Goal: Task Accomplishment & Management: Manage account settings

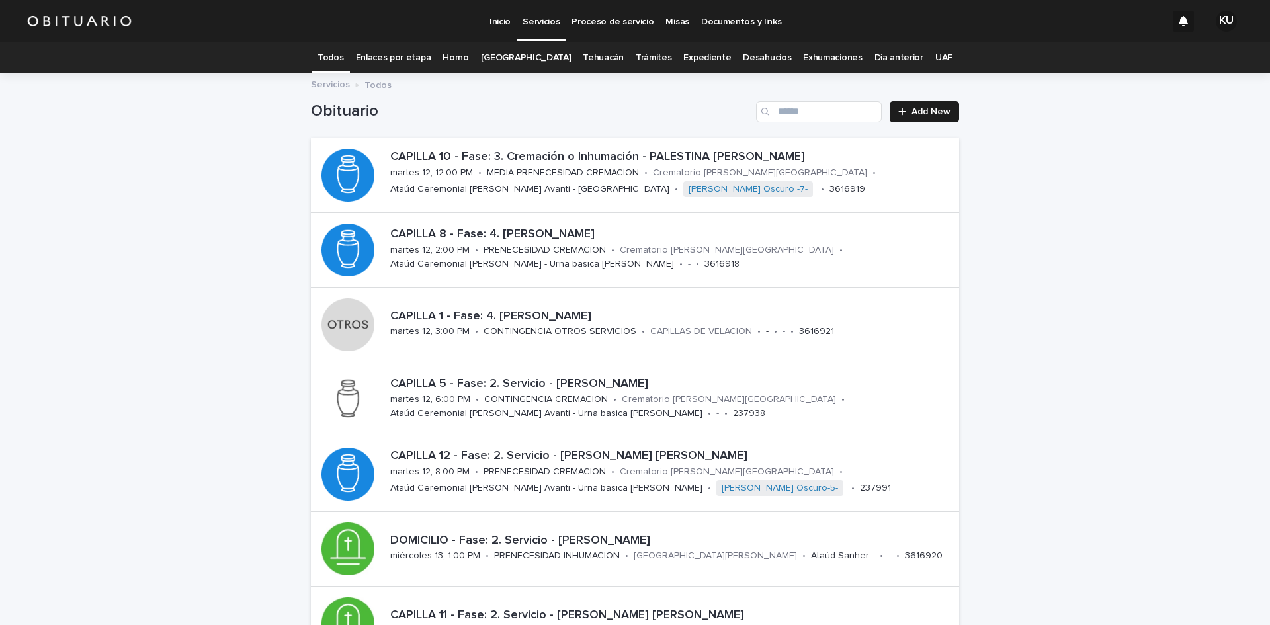
click at [695, 57] on link "Expediente" at bounding box center [708, 57] width 48 height 31
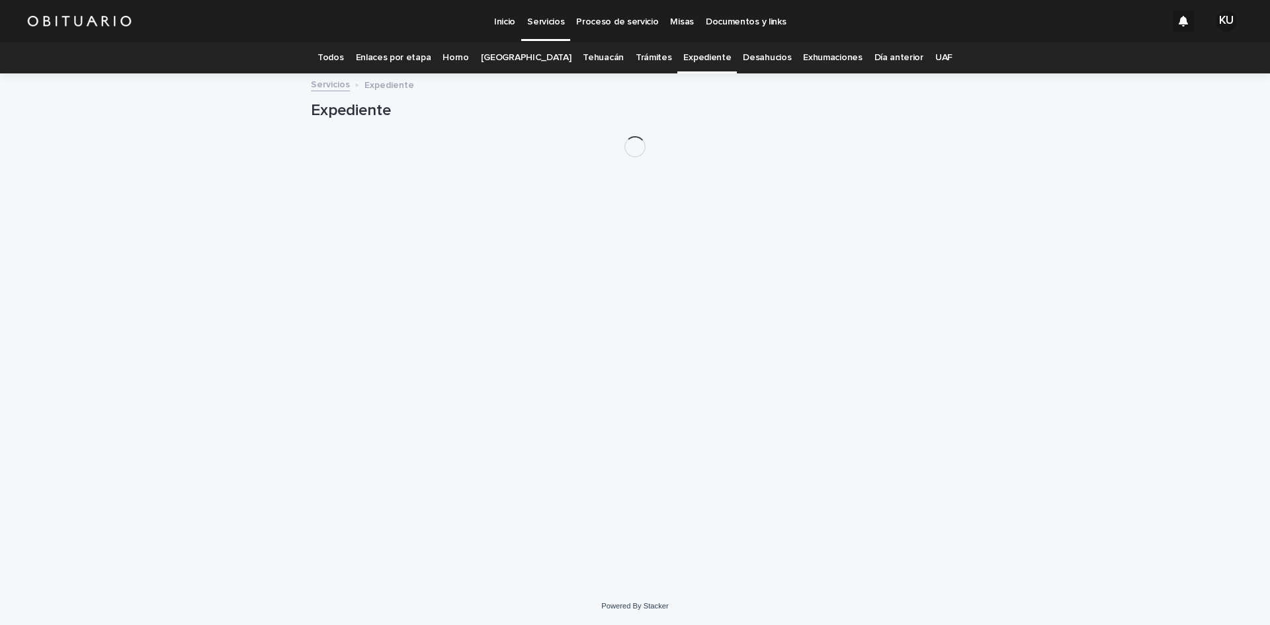
click at [806, 118] on h1 "Expediente" at bounding box center [635, 110] width 648 height 19
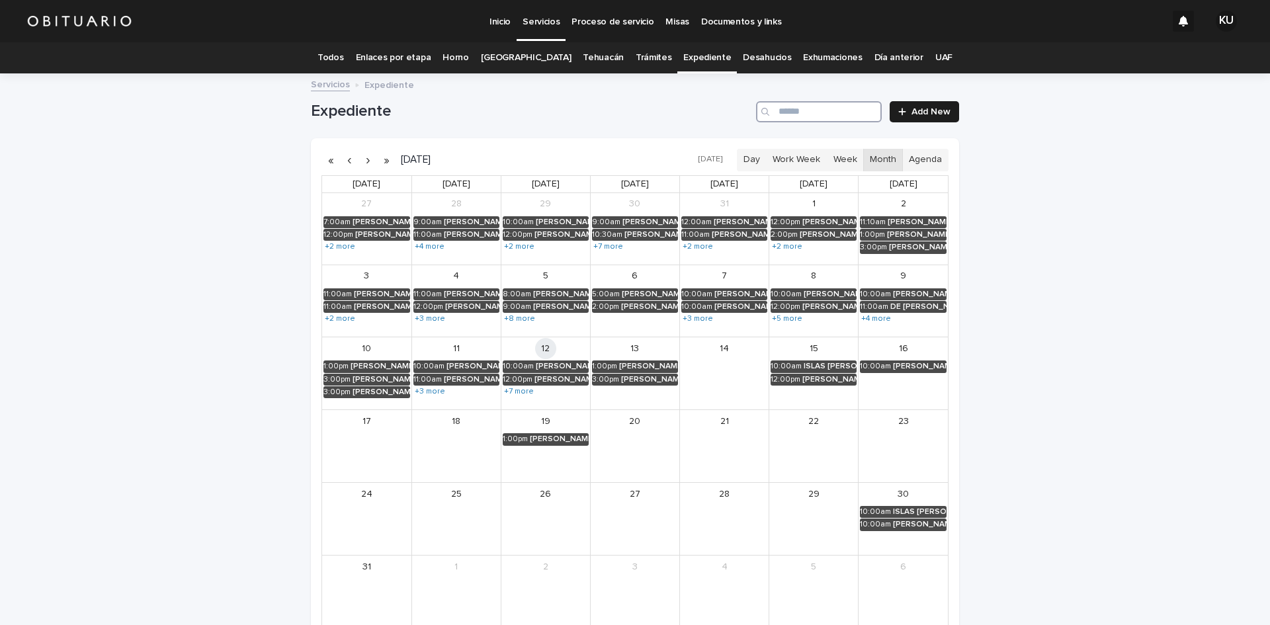
click at [822, 118] on input "Search" at bounding box center [819, 111] width 126 height 21
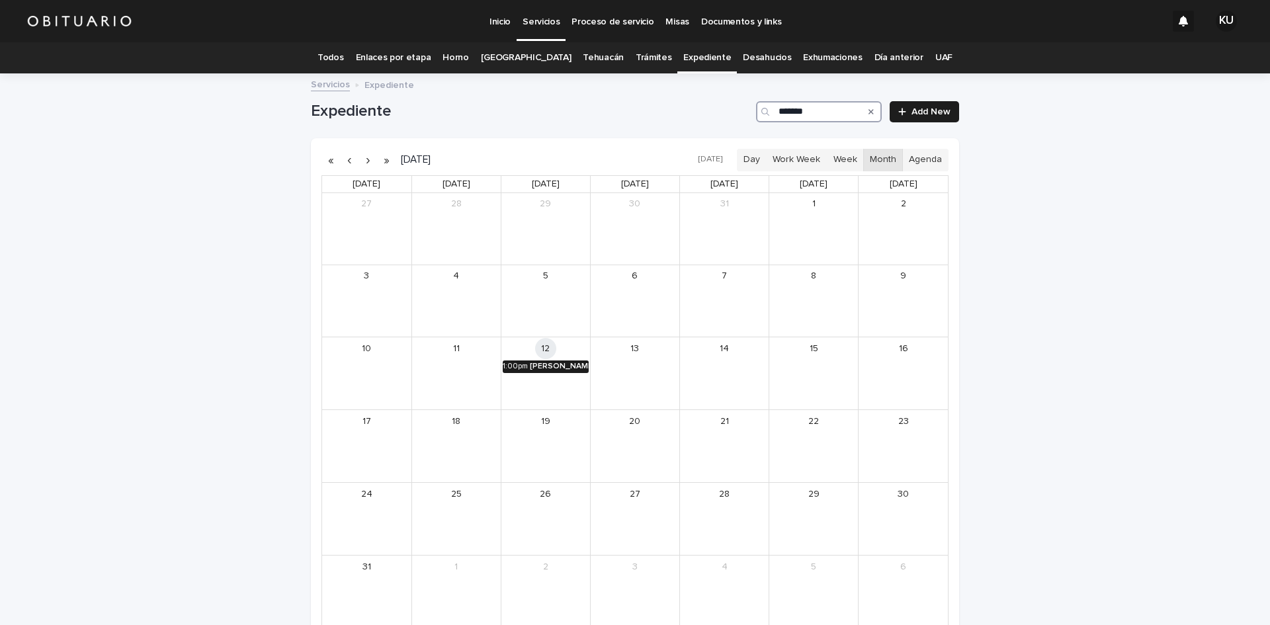
click at [530, 371] on div "[PERSON_NAME] [PERSON_NAME]" at bounding box center [559, 366] width 59 height 9
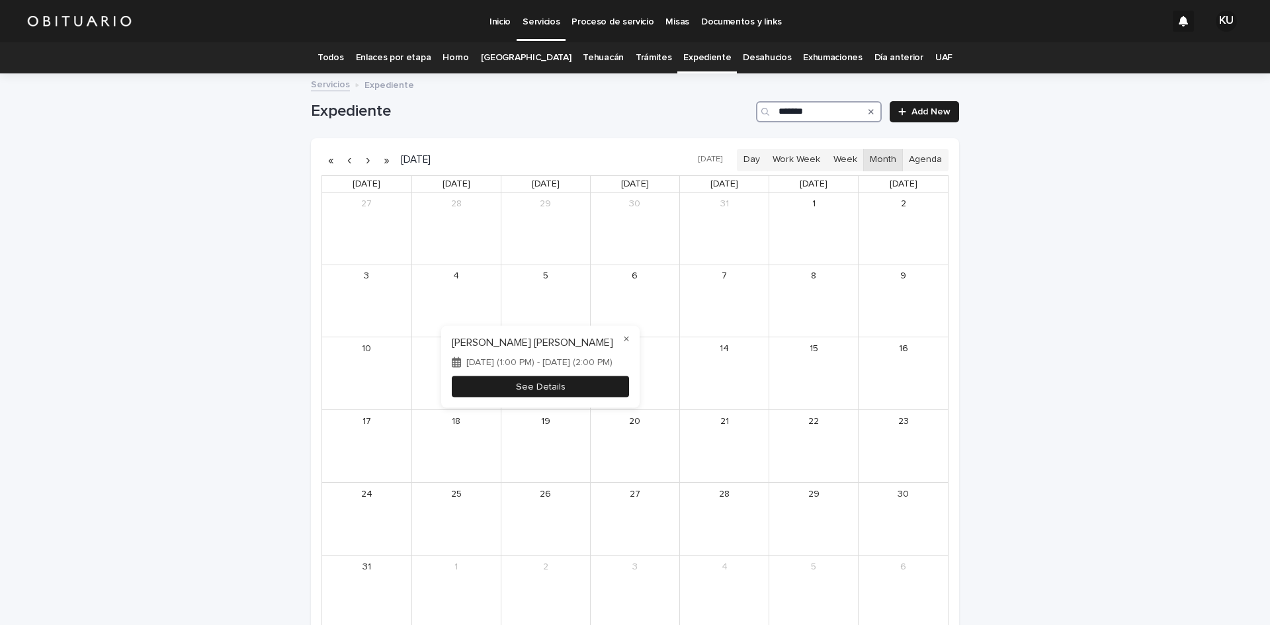
type input "*******"
click at [556, 386] on button "See Details" at bounding box center [540, 387] width 177 height 22
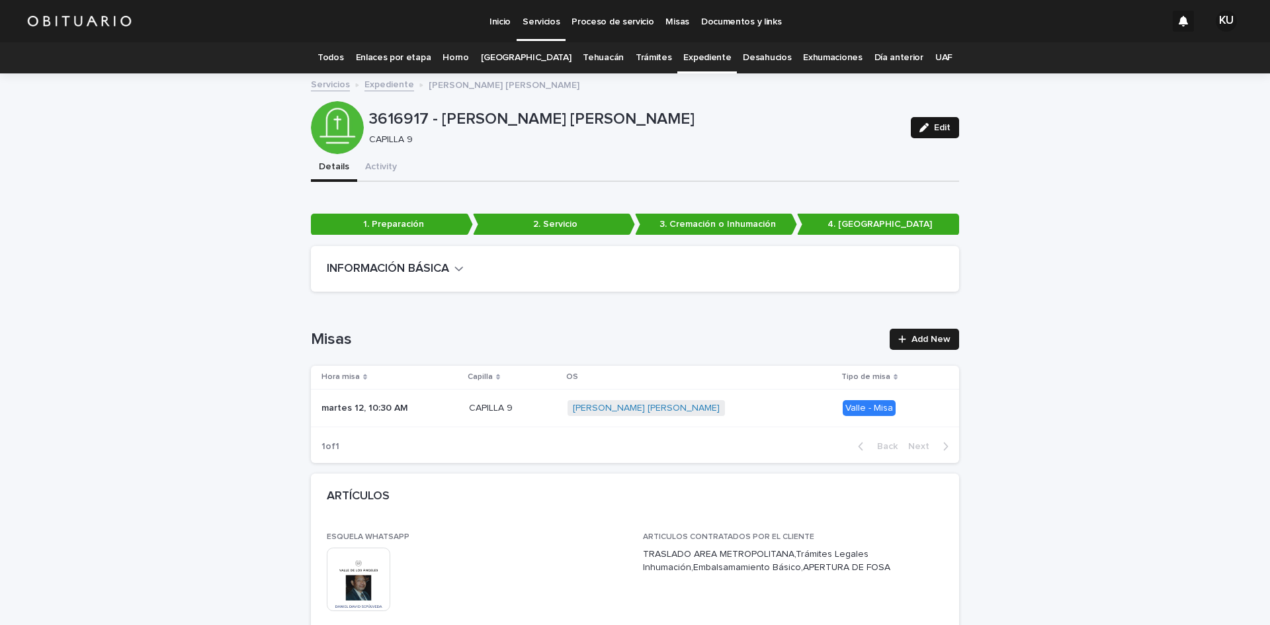
click at [935, 127] on span "Edit" at bounding box center [942, 127] width 17 height 9
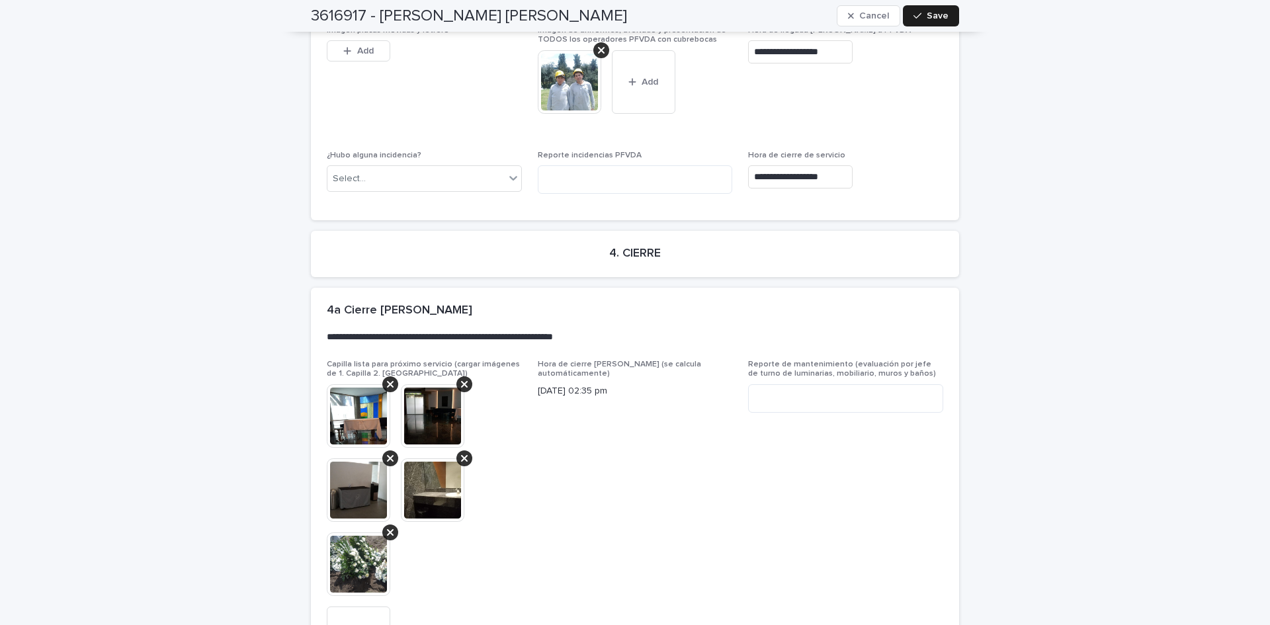
scroll to position [4169, 0]
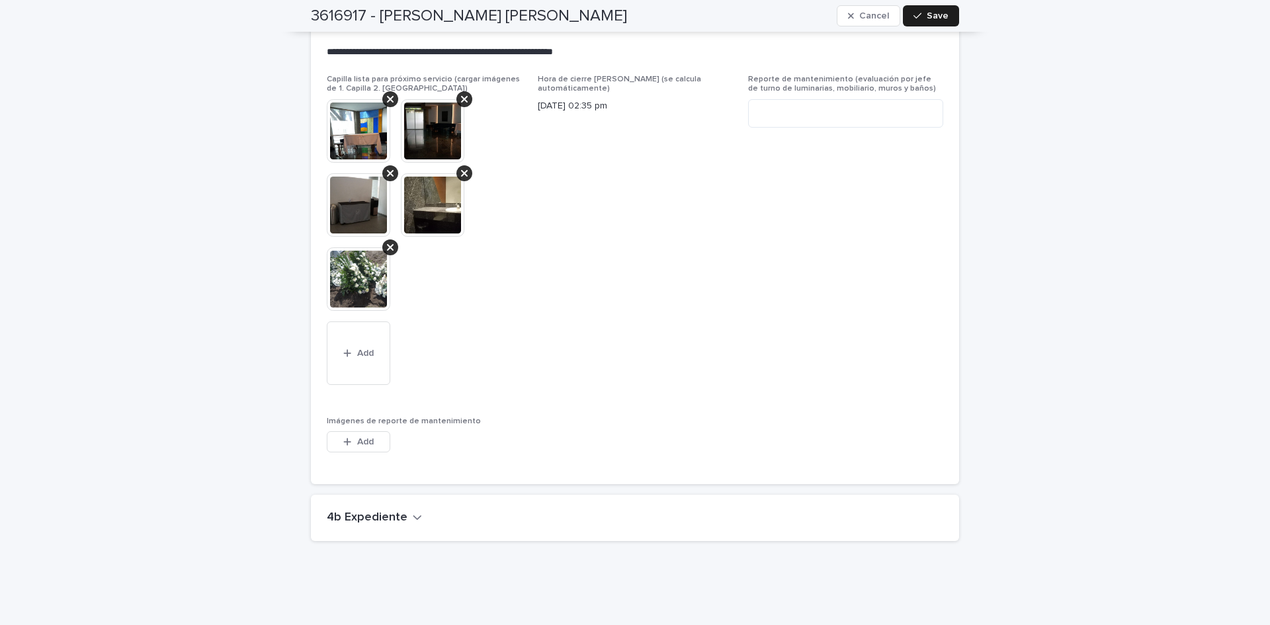
click at [402, 511] on button "4b Expediente" at bounding box center [374, 518] width 95 height 15
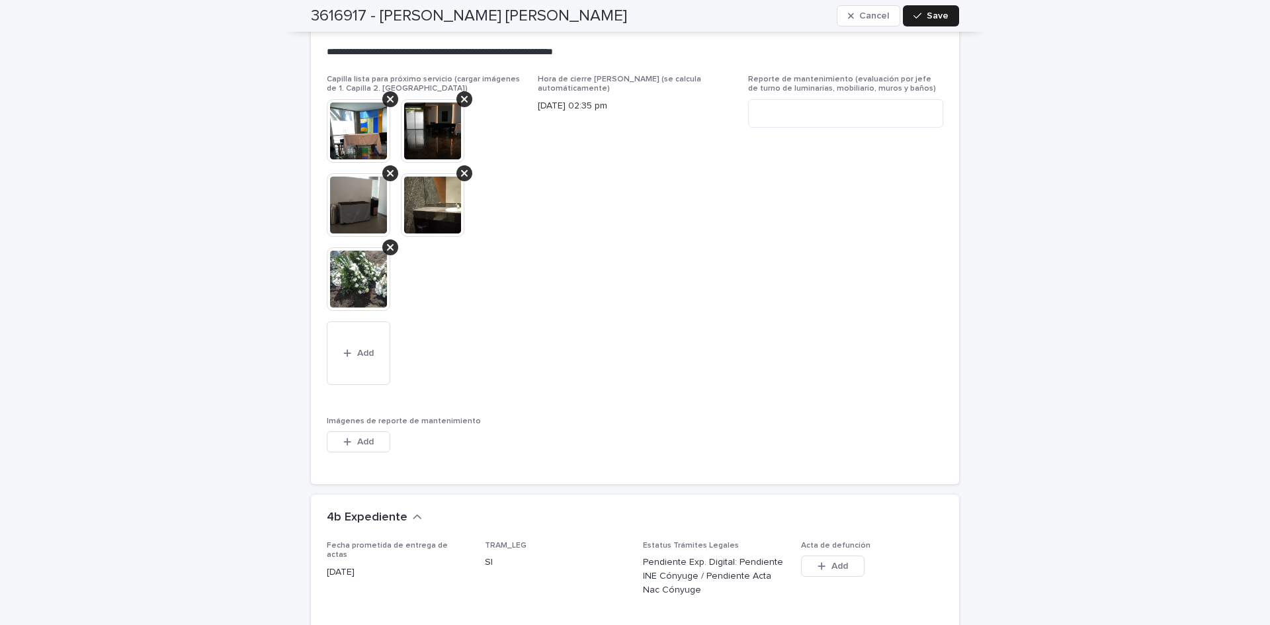
scroll to position [4742, 0]
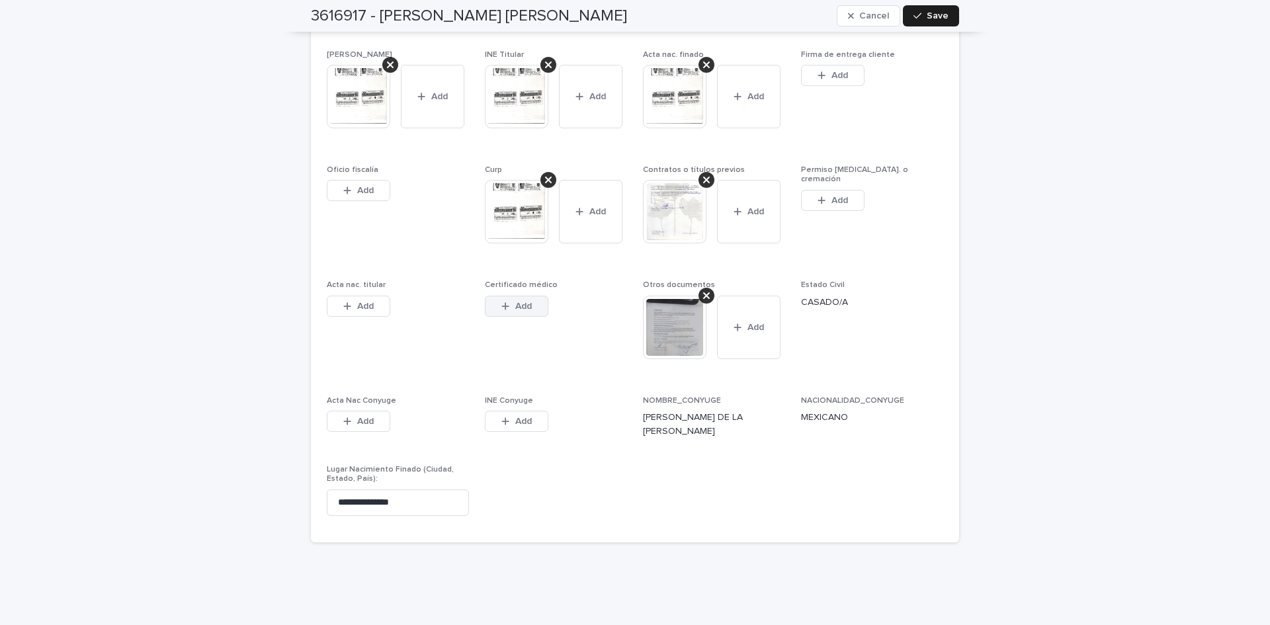
click at [515, 302] on span "Add" at bounding box center [523, 306] width 17 height 9
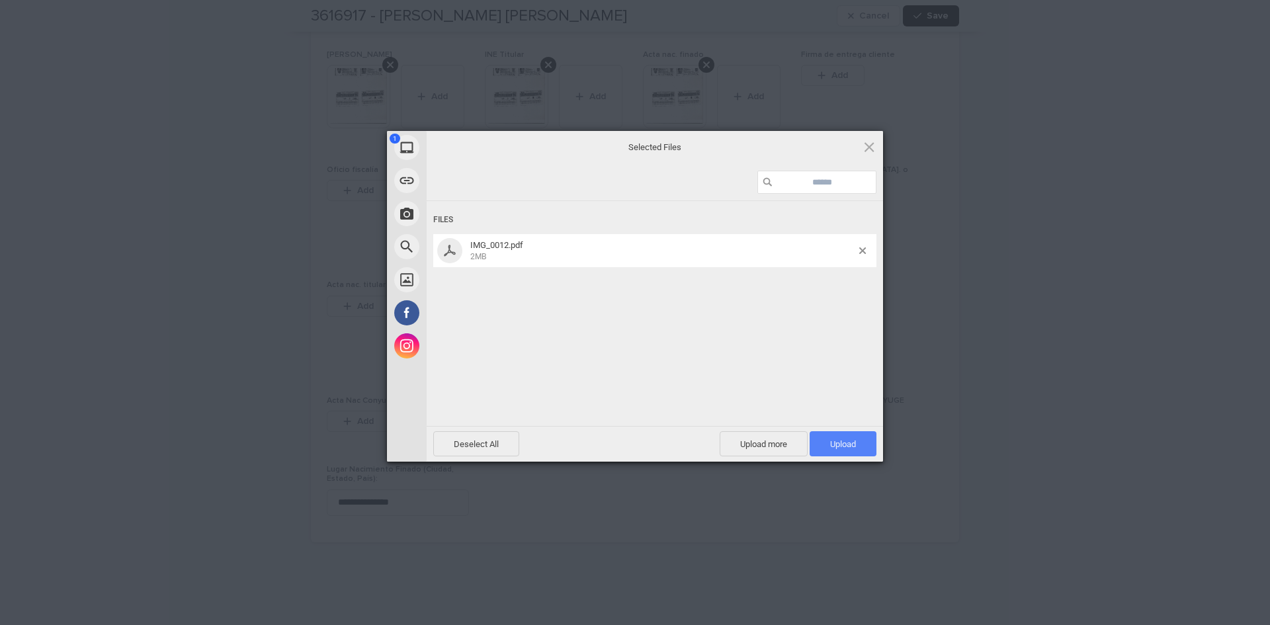
click at [853, 442] on span "Upload 1" at bounding box center [843, 444] width 26 height 10
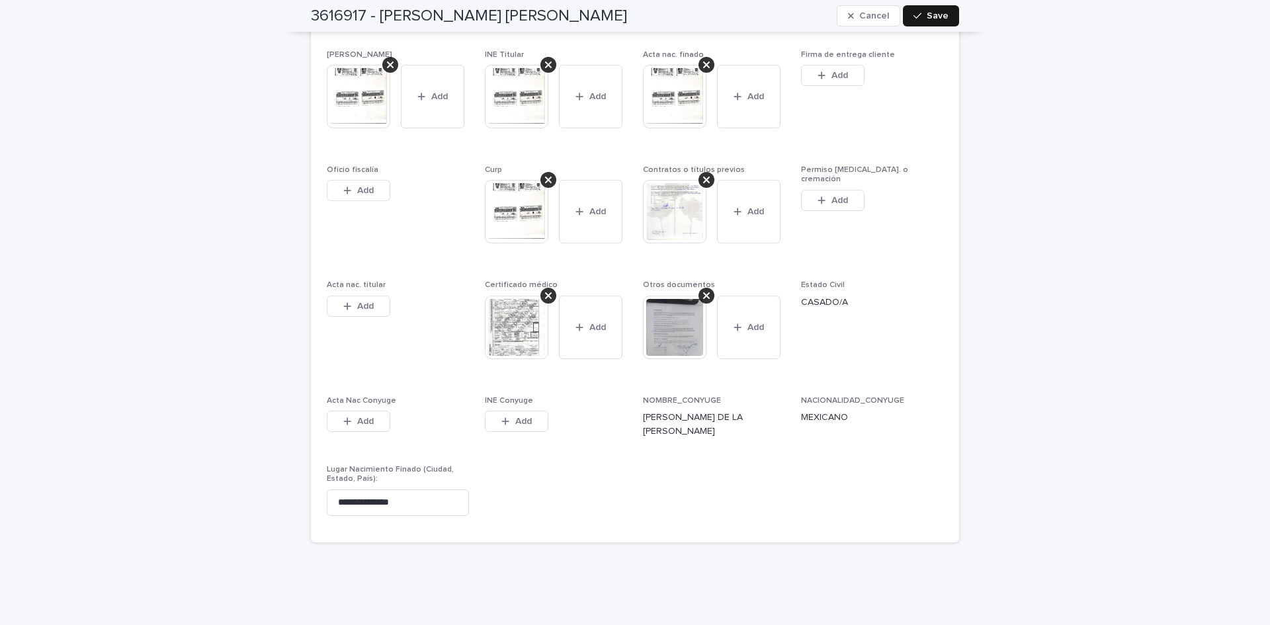
click at [922, 20] on button "Save" at bounding box center [931, 15] width 56 height 21
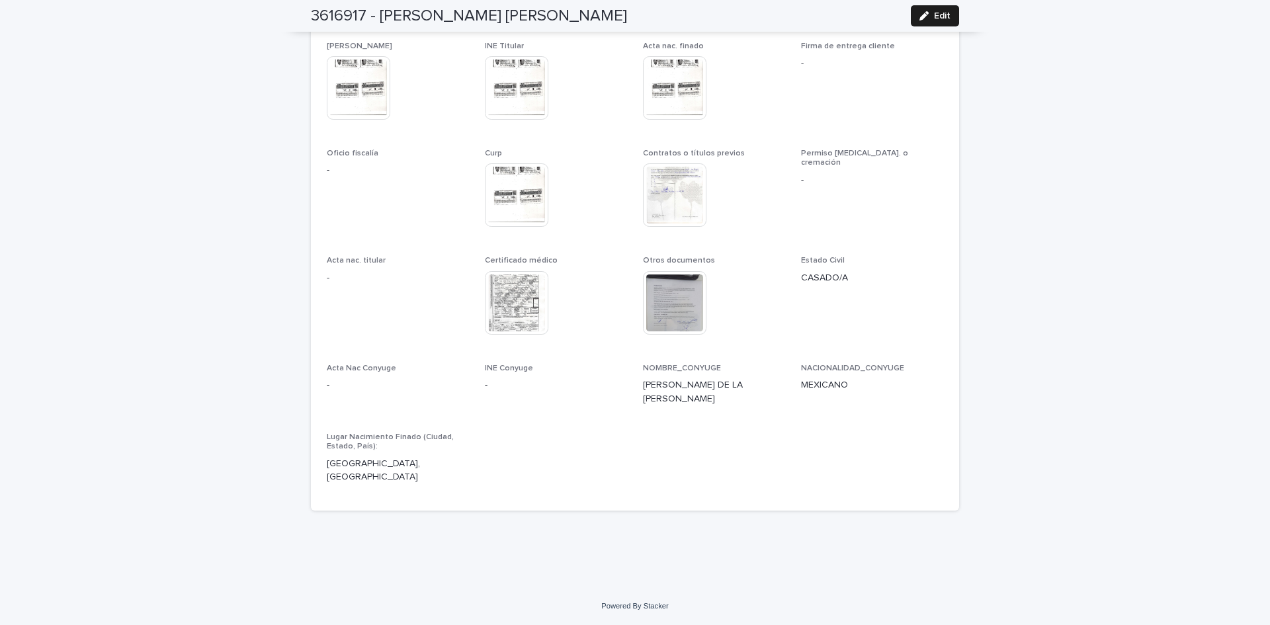
scroll to position [4206, 0]
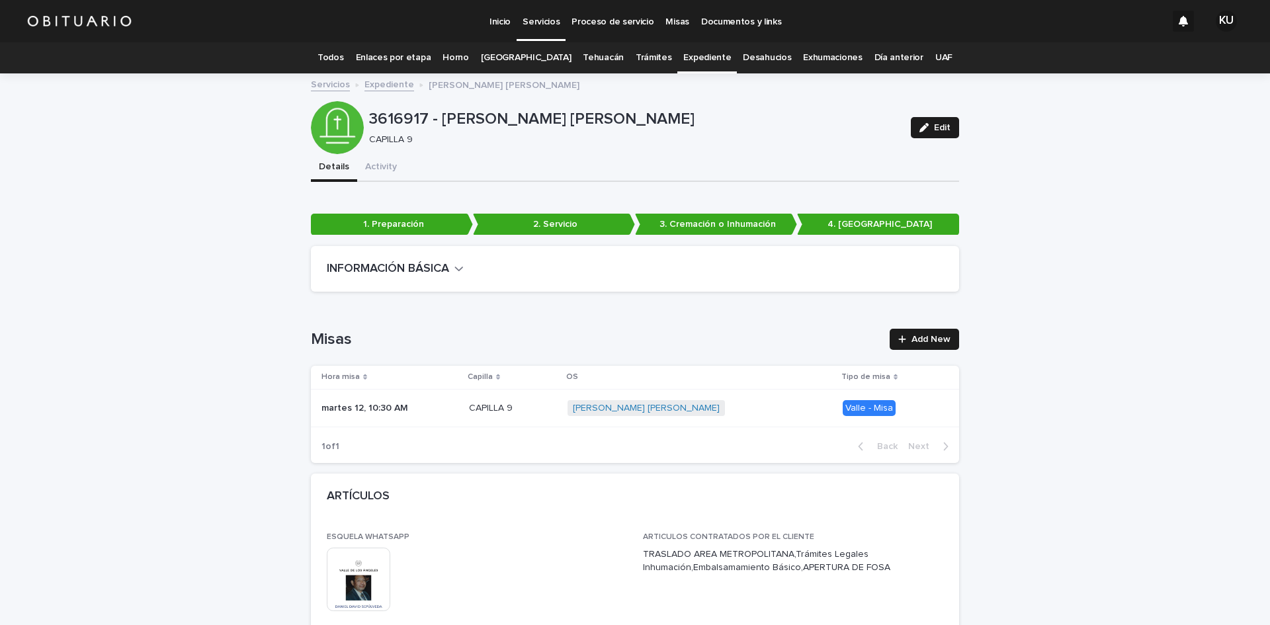
click at [541, 24] on p "Servicios" at bounding box center [541, 14] width 37 height 28
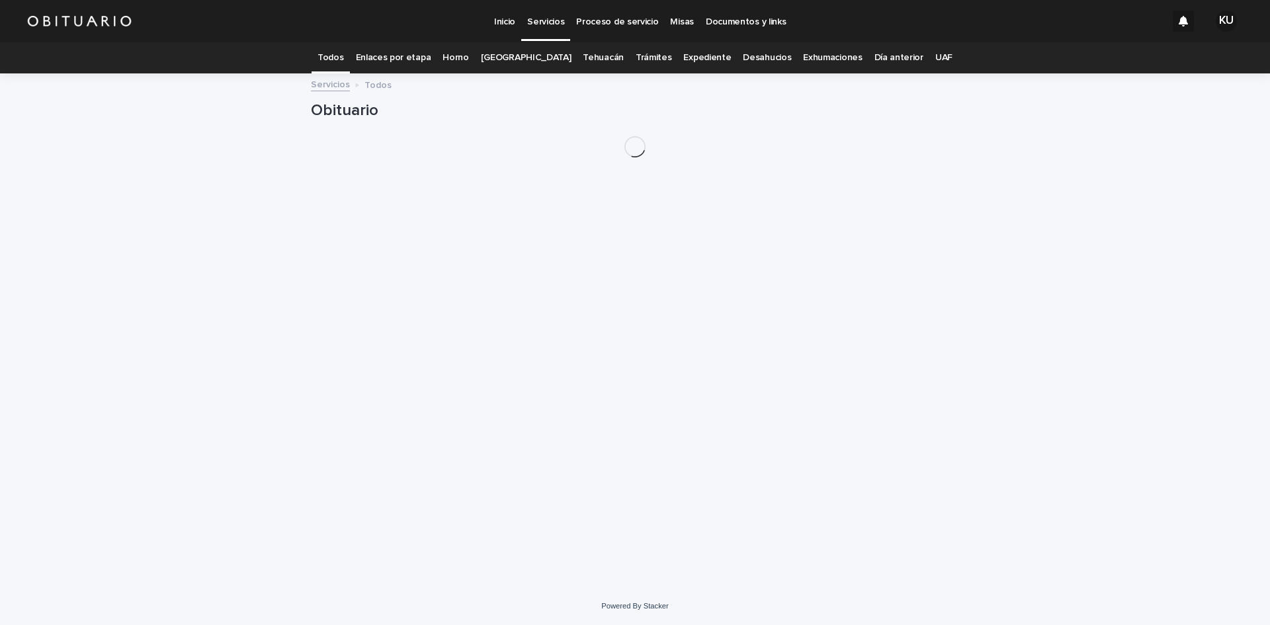
click at [707, 57] on link "Expediente" at bounding box center [708, 57] width 48 height 31
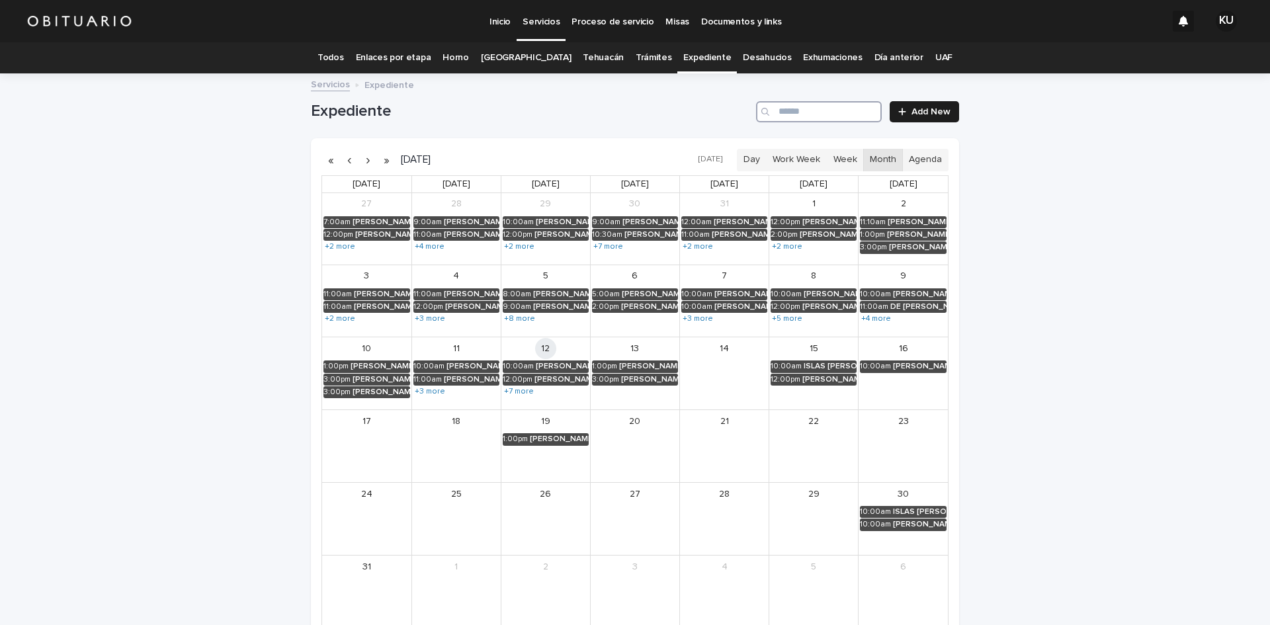
click at [799, 113] on input "Search" at bounding box center [819, 111] width 126 height 21
type input "*"
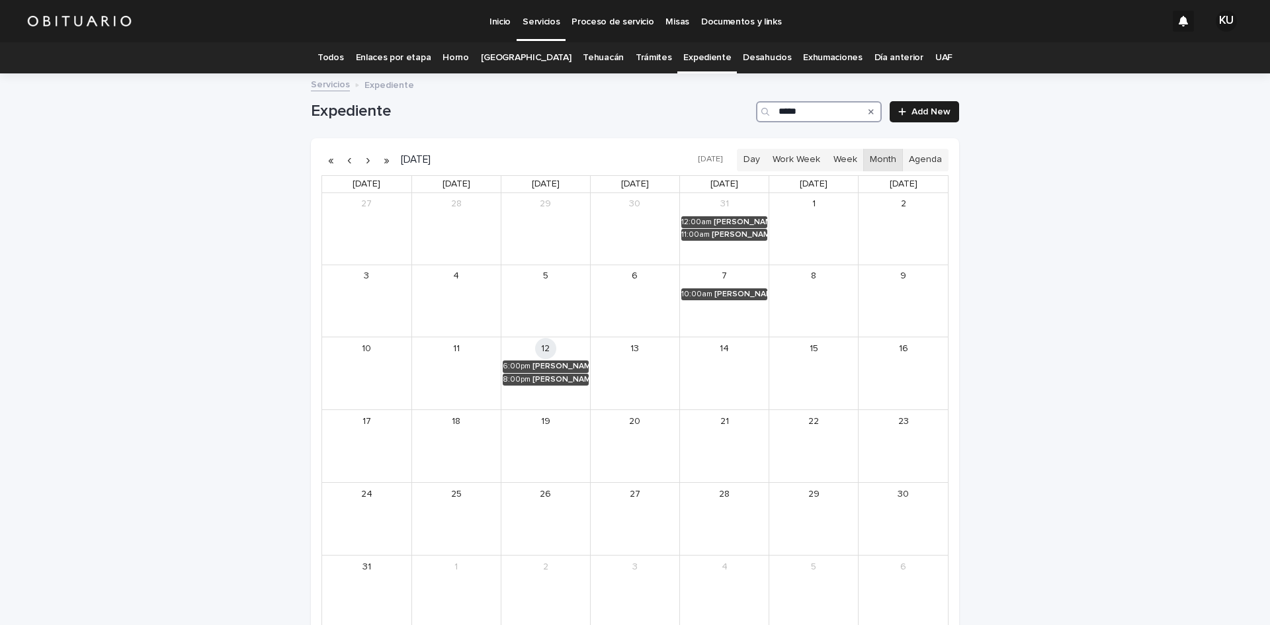
type input "******"
click at [562, 368] on div "[PERSON_NAME]" at bounding box center [561, 366] width 56 height 9
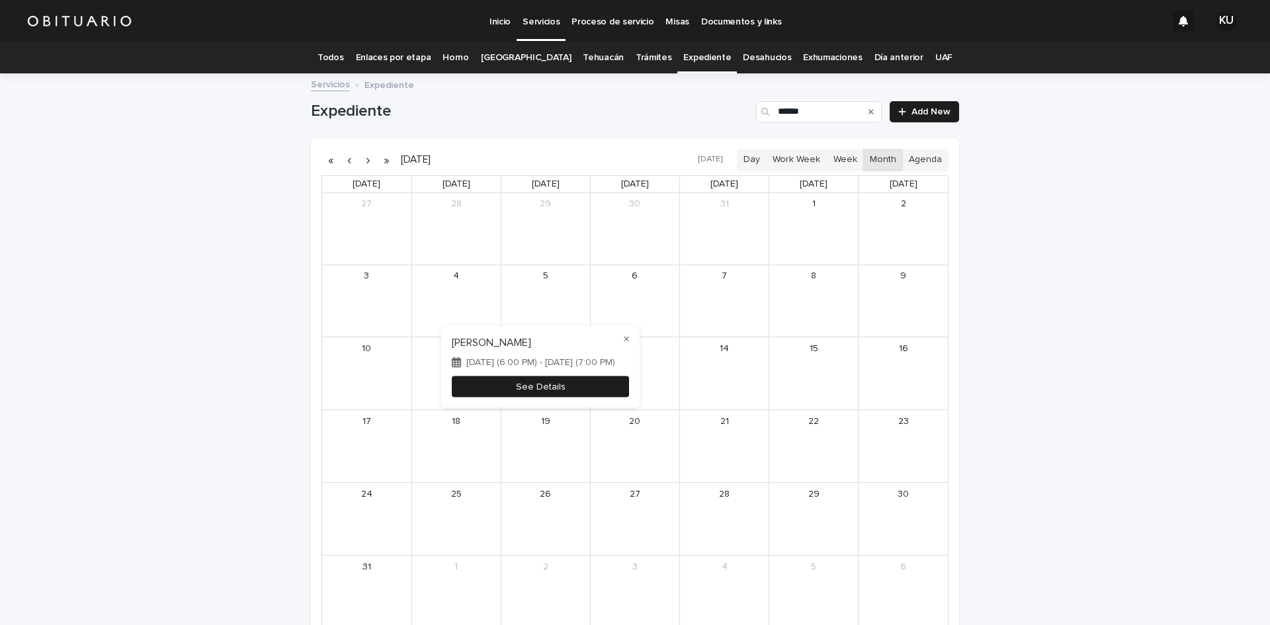
click at [515, 382] on button "See Details" at bounding box center [540, 387] width 177 height 22
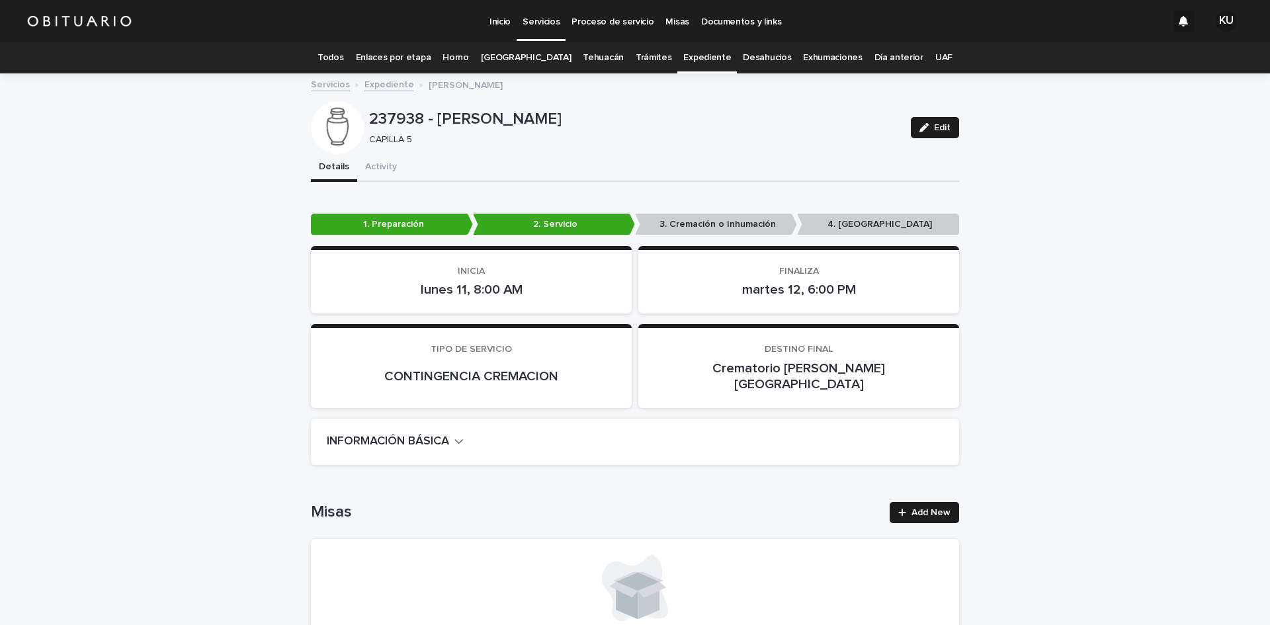
drag, startPoint x: 1117, startPoint y: 280, endPoint x: 1270, endPoint y: 118, distance: 222.8
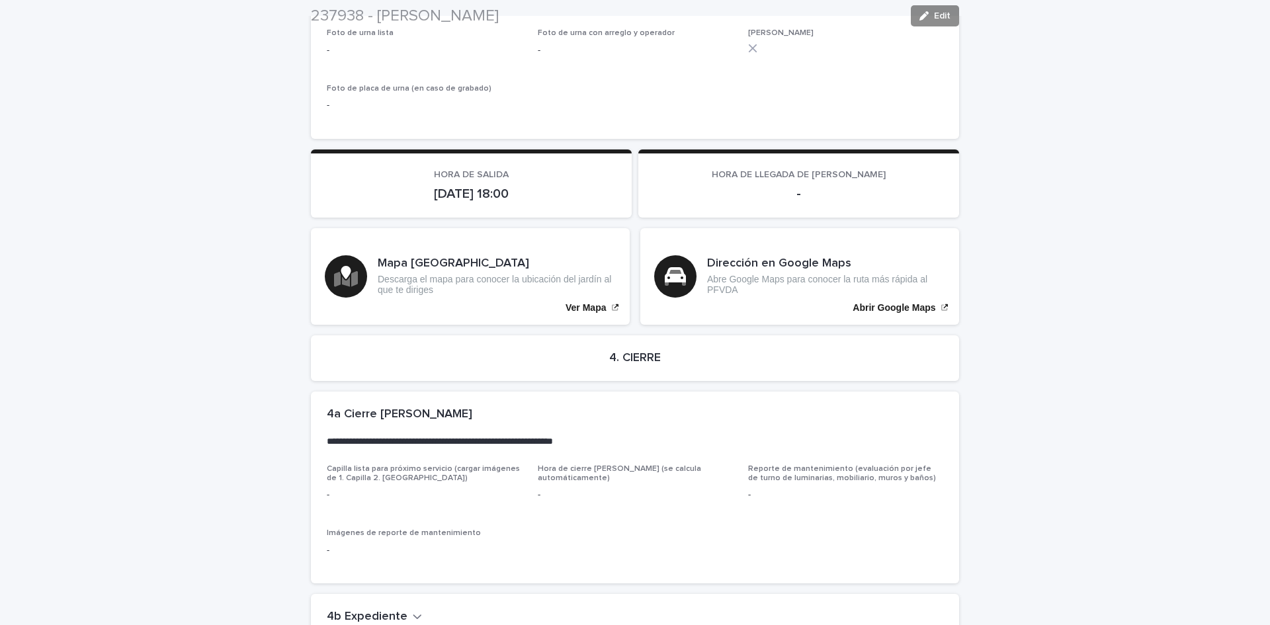
scroll to position [2909, 0]
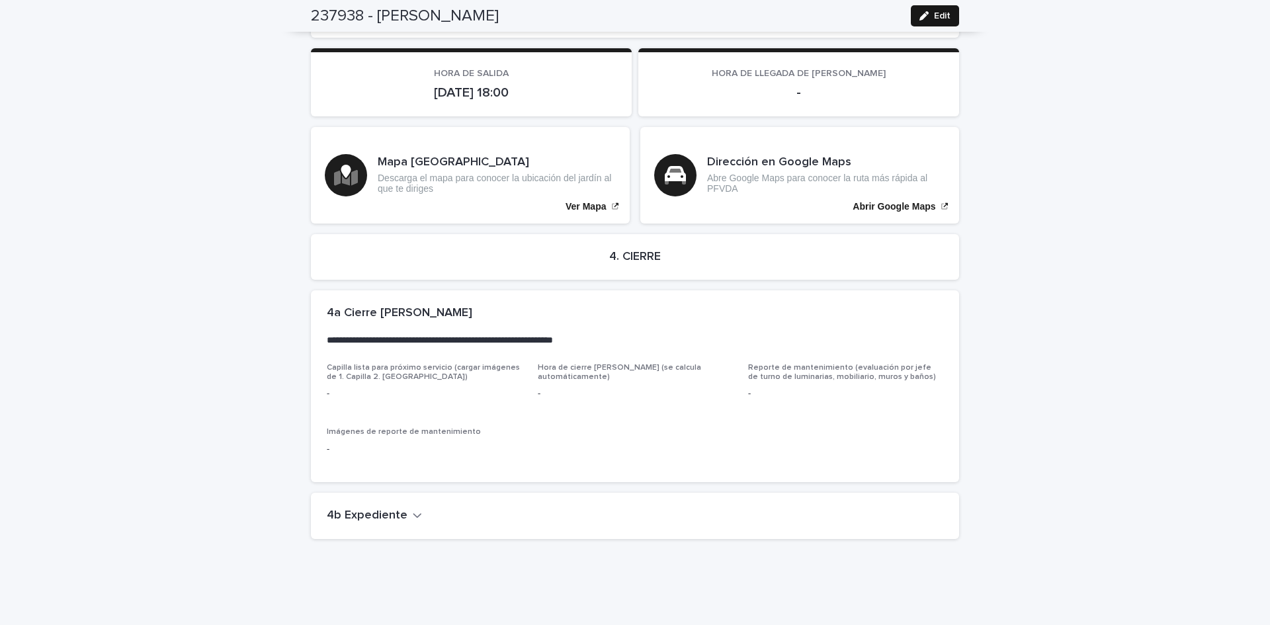
click at [944, 12] on span "Edit" at bounding box center [942, 15] width 17 height 9
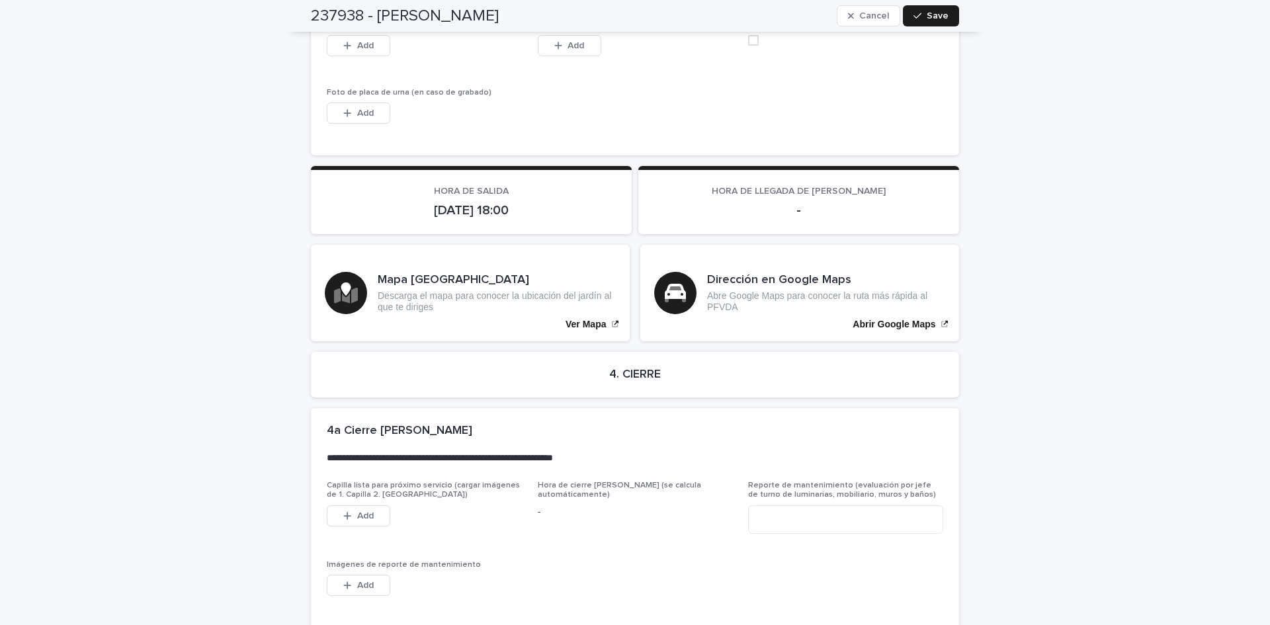
scroll to position [3068, 0]
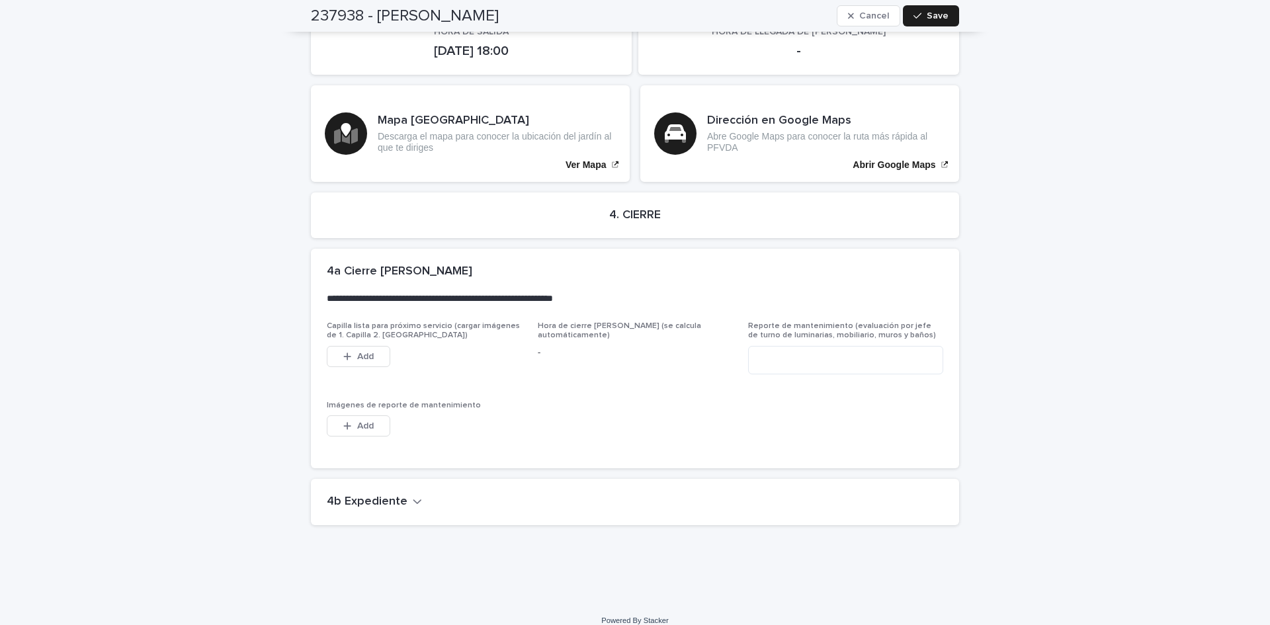
click at [402, 495] on button "4b Expediente" at bounding box center [374, 502] width 95 height 15
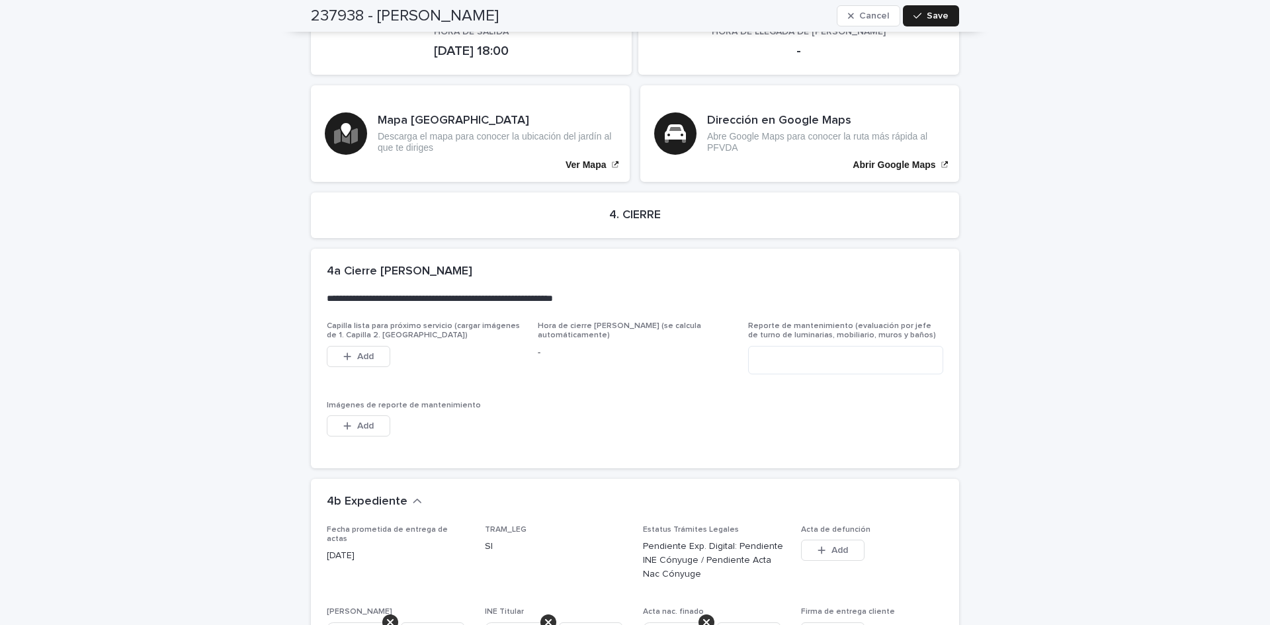
scroll to position [3643, 0]
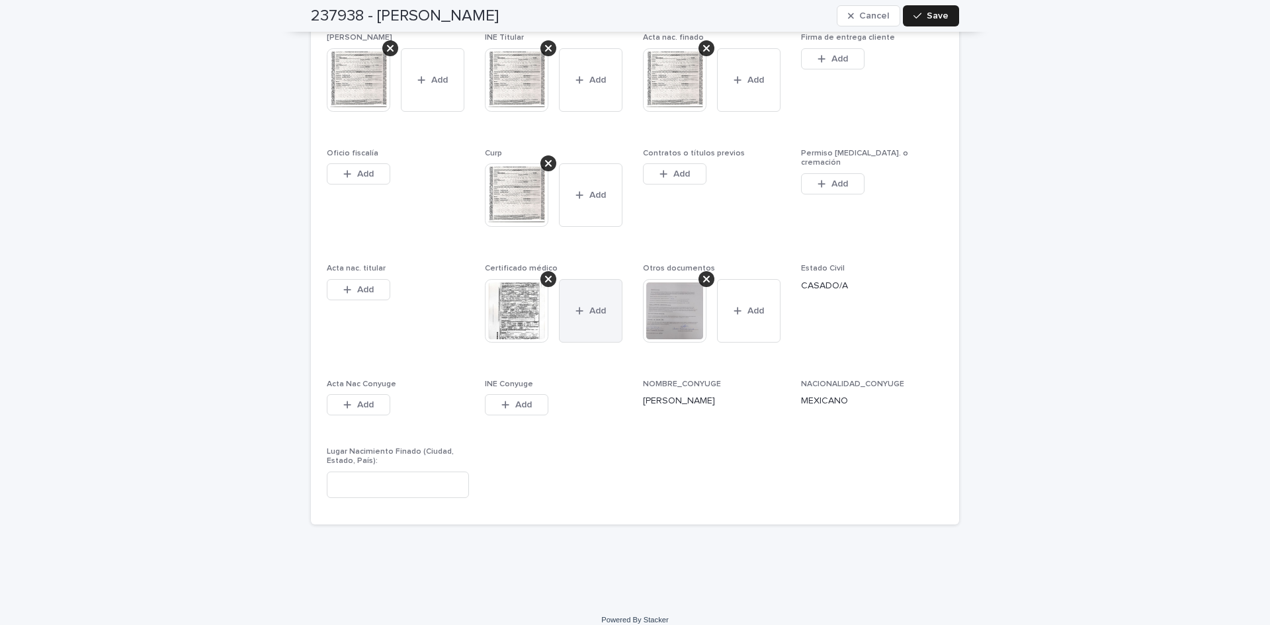
click at [579, 306] on button "Add" at bounding box center [591, 311] width 64 height 64
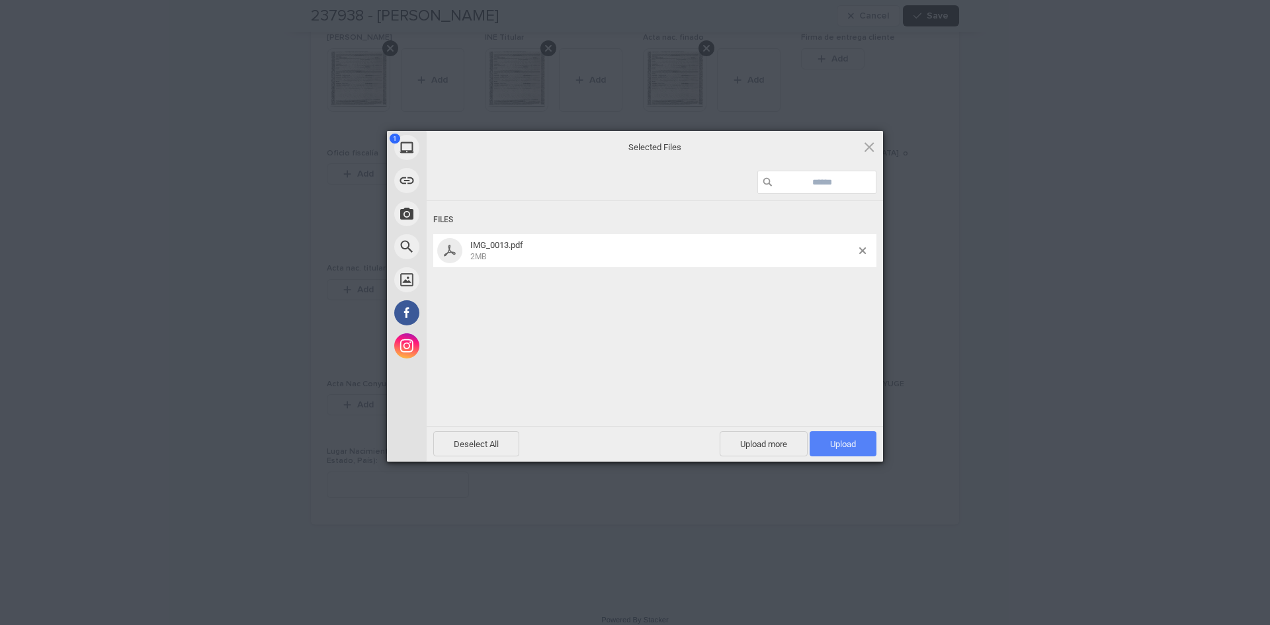
click at [844, 437] on span "Upload 1" at bounding box center [843, 443] width 67 height 25
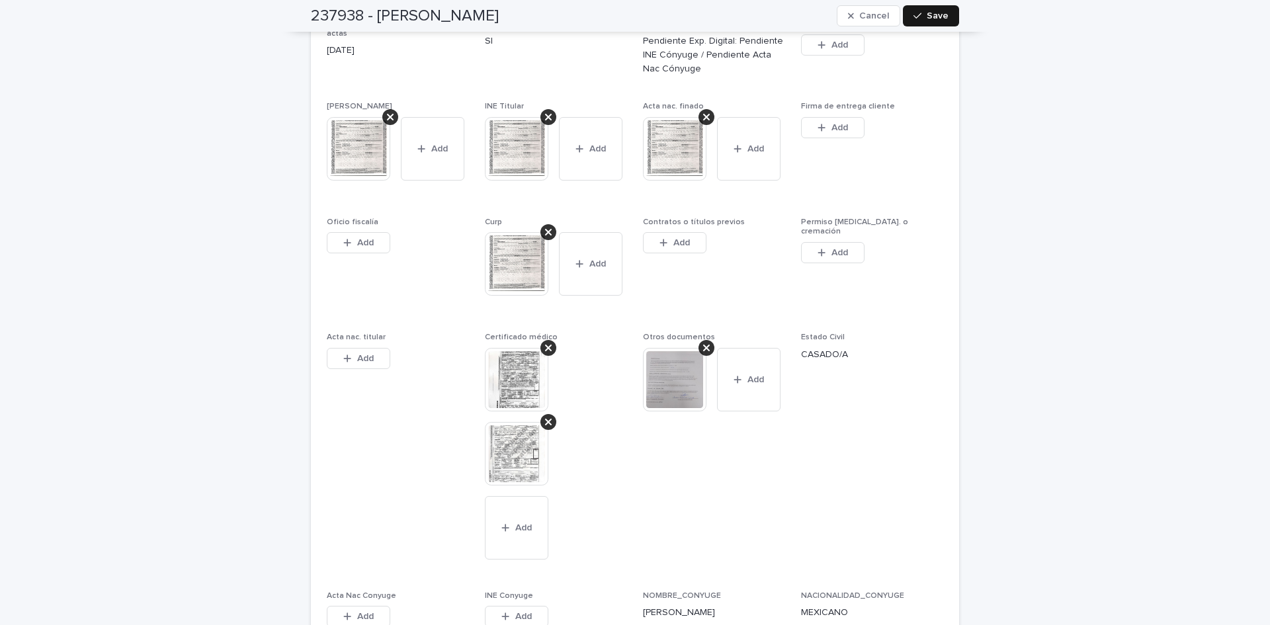
click at [939, 20] on button "Save" at bounding box center [931, 15] width 56 height 21
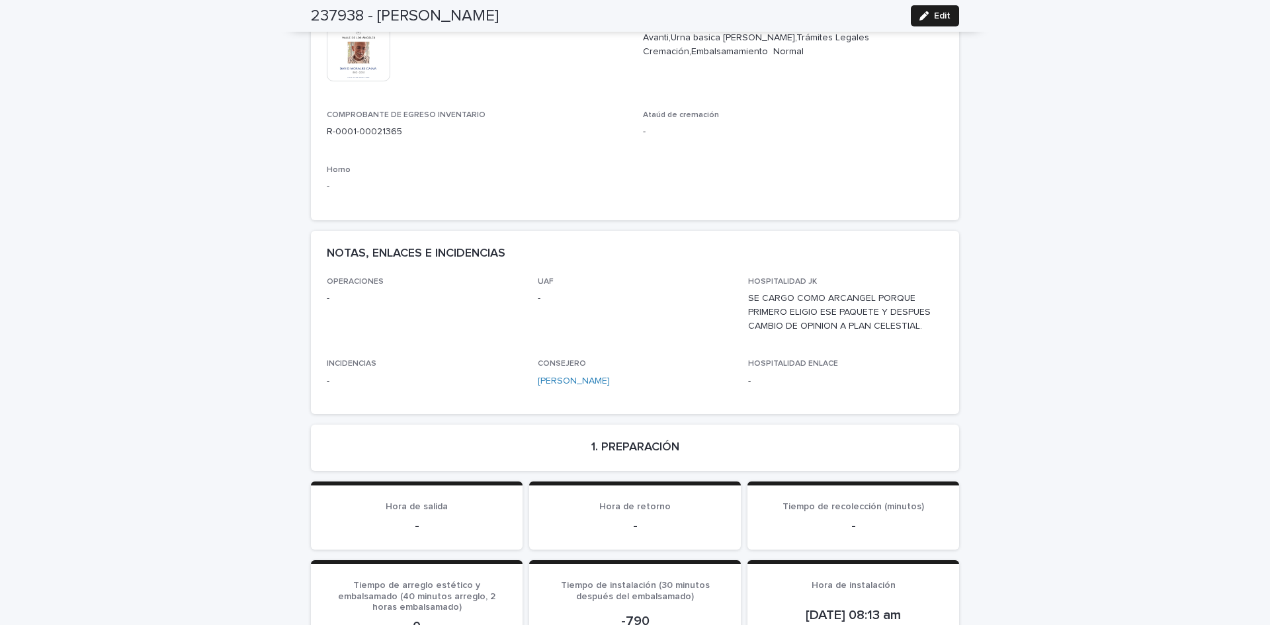
scroll to position [0, 0]
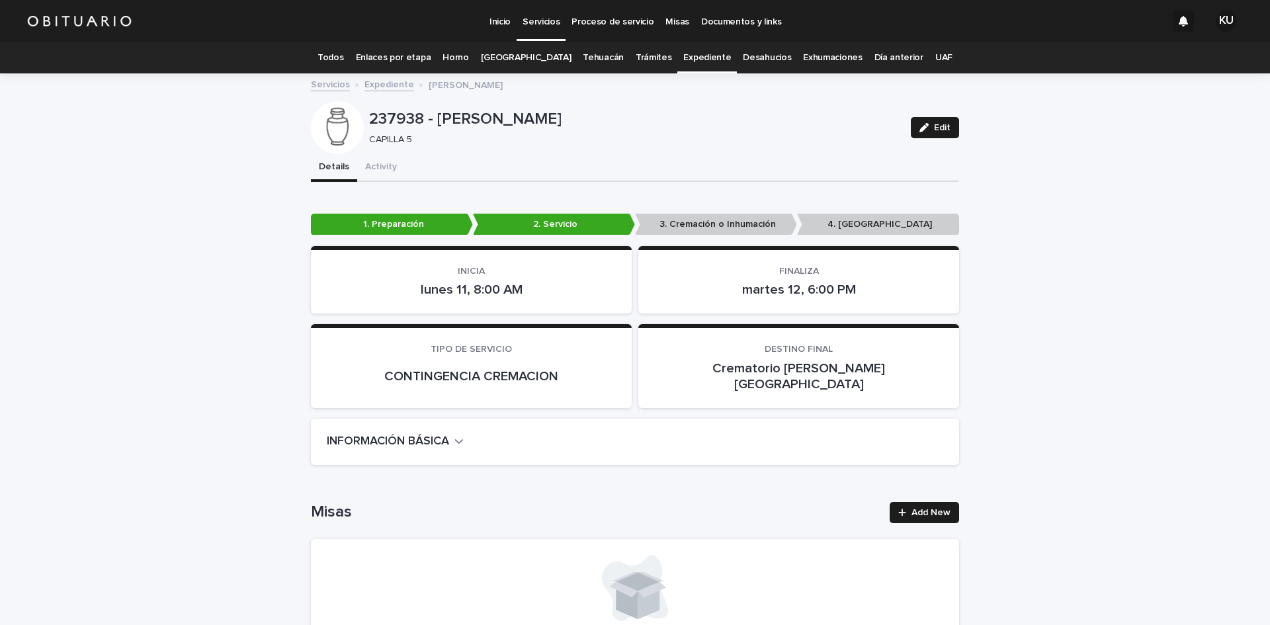
click at [552, 17] on p "Servicios" at bounding box center [541, 14] width 37 height 28
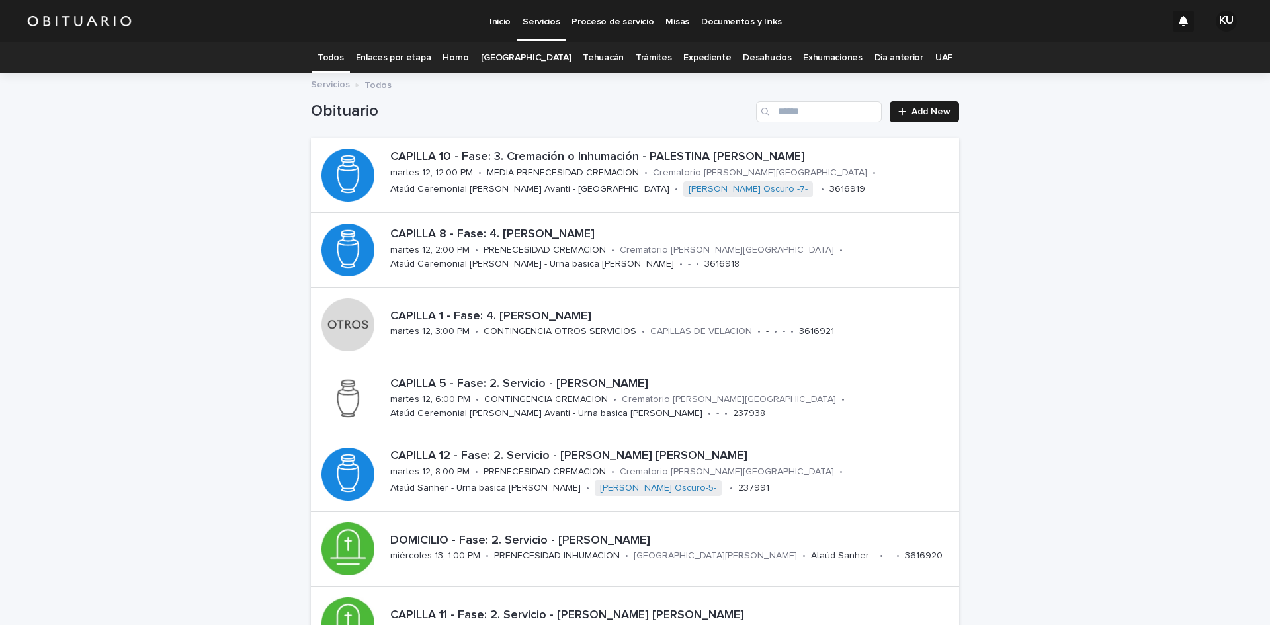
click at [541, 20] on p "Servicios" at bounding box center [541, 14] width 37 height 28
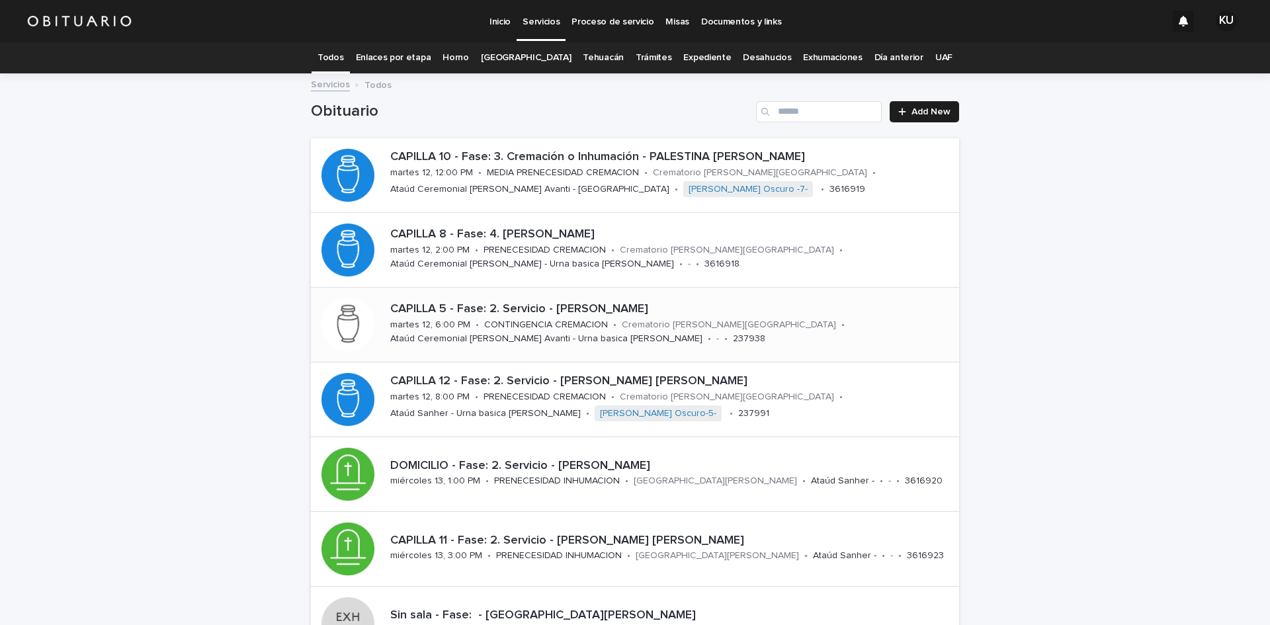
click at [547, 332] on div "Ataúd Ceremonial [PERSON_NAME] Avanti - Urna basica [PERSON_NAME]" at bounding box center [546, 338] width 312 height 14
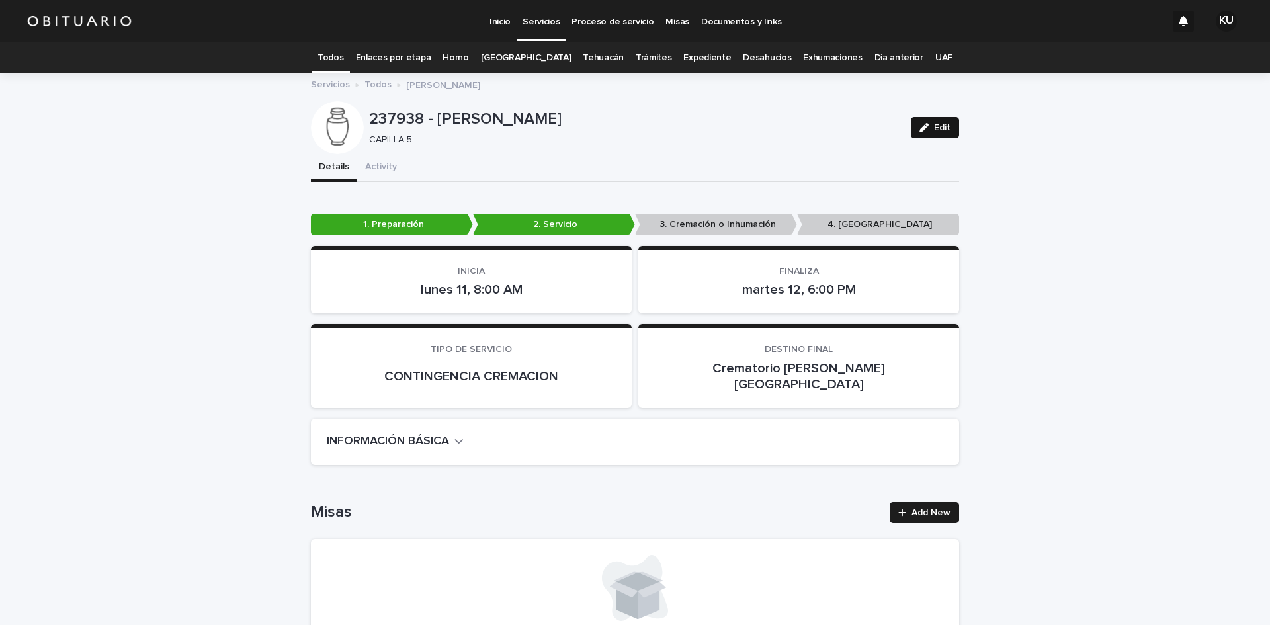
click at [936, 125] on span "Edit" at bounding box center [942, 127] width 17 height 9
click at [547, 25] on p "Servicios" at bounding box center [541, 14] width 37 height 28
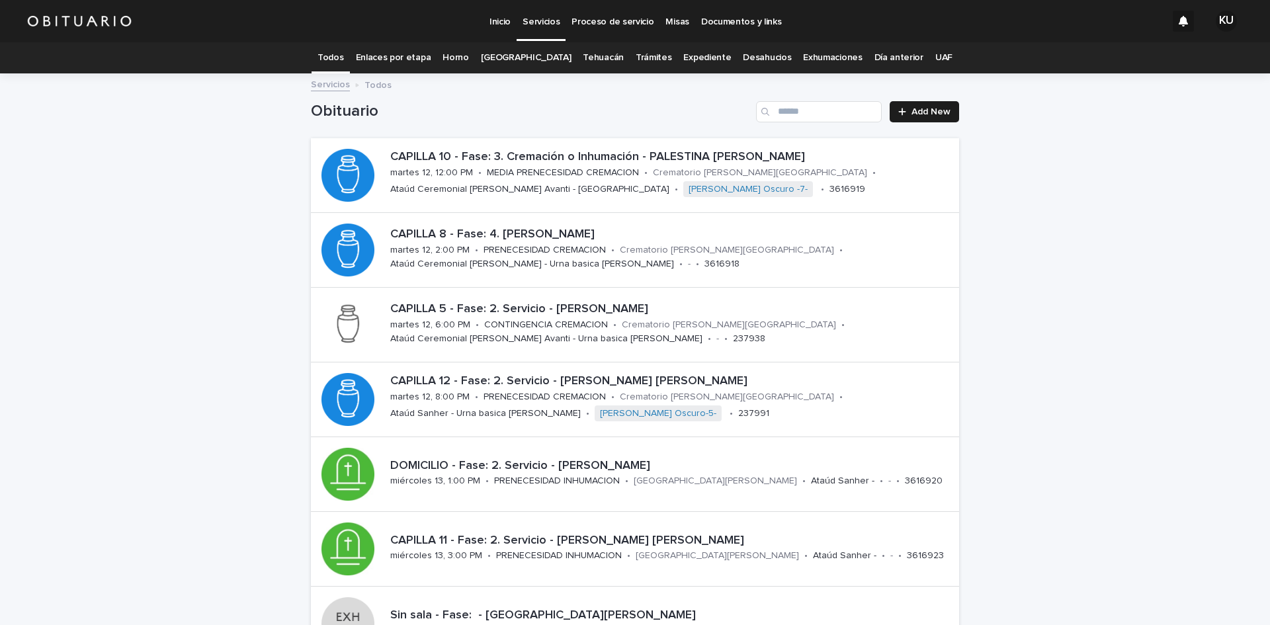
click at [543, 24] on p "Servicios" at bounding box center [541, 14] width 37 height 28
